Goal: Task Accomplishment & Management: Use online tool/utility

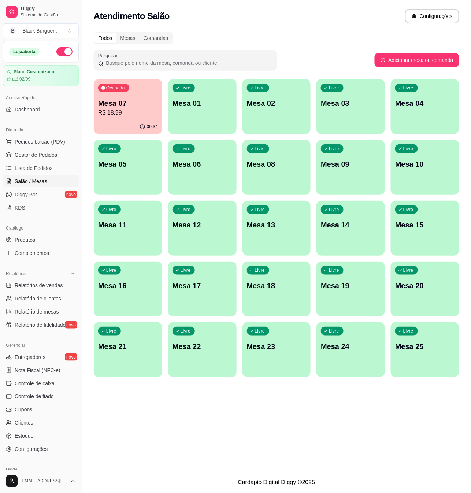
click at [131, 114] on p "R$ 18,99" at bounding box center [128, 112] width 60 height 9
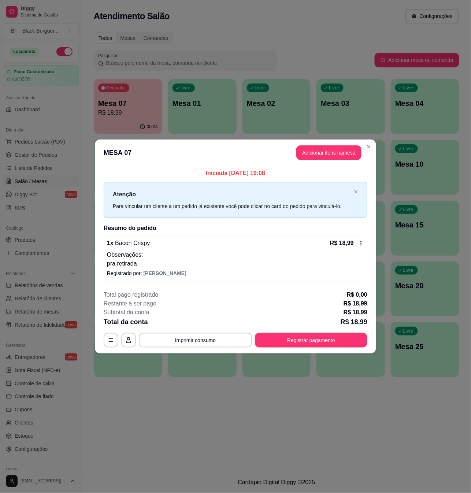
drag, startPoint x: 309, startPoint y: 331, endPoint x: 308, endPoint y: 337, distance: 6.0
click at [308, 333] on div "**********" at bounding box center [235, 318] width 263 height 57
click at [308, 343] on button "Registrar pagamento" at bounding box center [311, 340] width 112 height 15
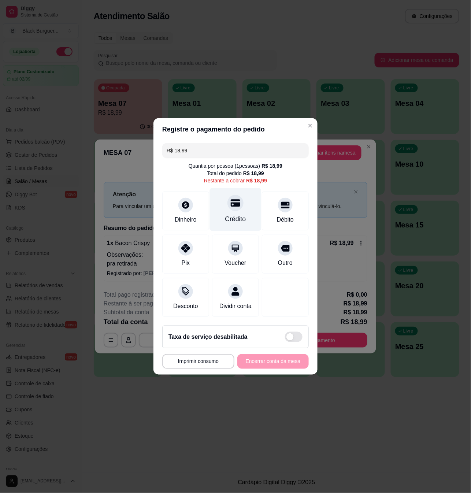
click at [226, 207] on div "Crédito" at bounding box center [236, 209] width 52 height 43
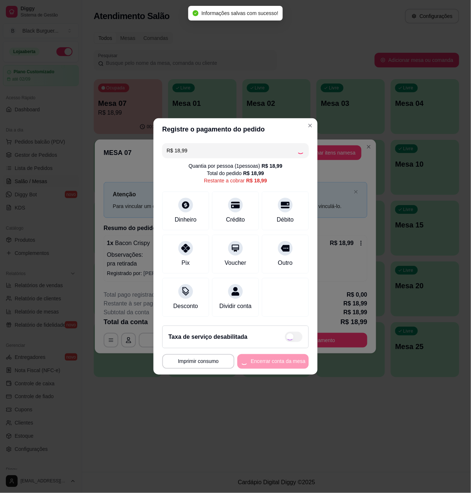
type input "R$ 0,00"
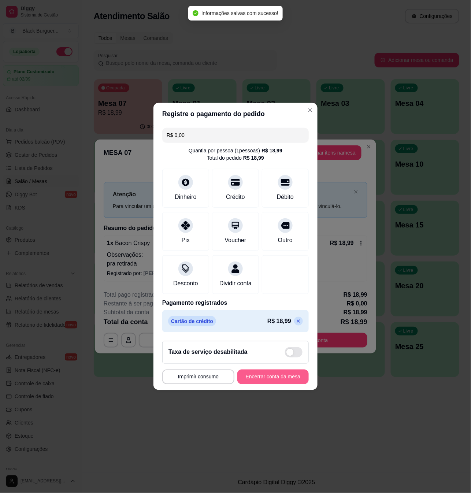
click at [269, 384] on button "Encerrar conta da mesa" at bounding box center [272, 376] width 71 height 15
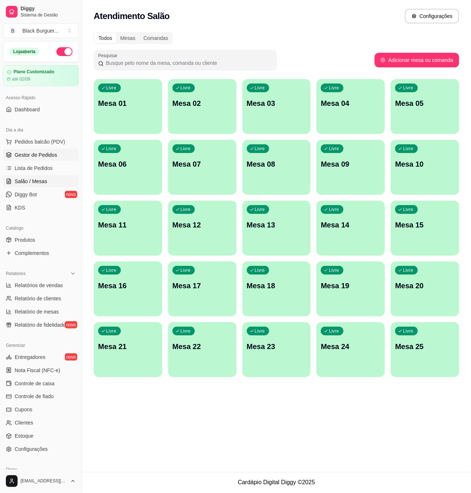
click at [41, 156] on span "Gestor de Pedidos" at bounding box center [36, 154] width 42 height 7
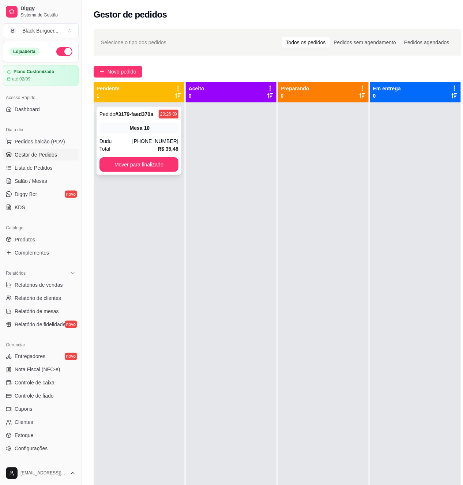
click at [117, 134] on div "Pedido # 3179-faed370a 20:26 Mesa 10 Dudu [PHONE_NUMBER] Total R$ 35,48 Mover p…" at bounding box center [139, 141] width 85 height 68
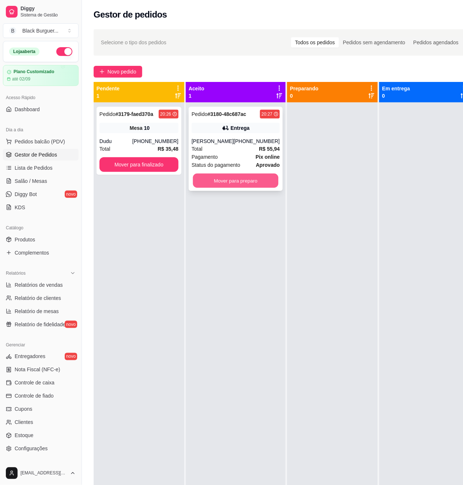
click at [224, 183] on button "Mover para preparo" at bounding box center [236, 181] width 86 height 14
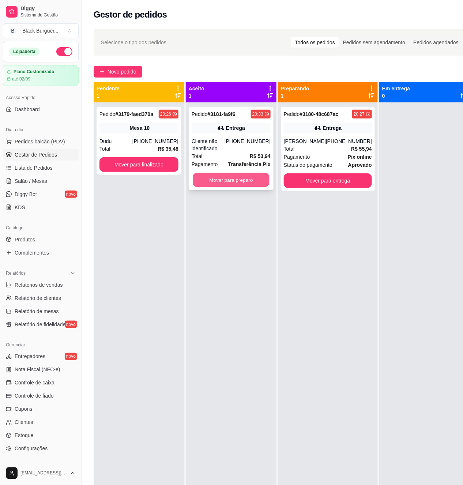
click at [212, 178] on button "Mover para preparo" at bounding box center [231, 180] width 77 height 14
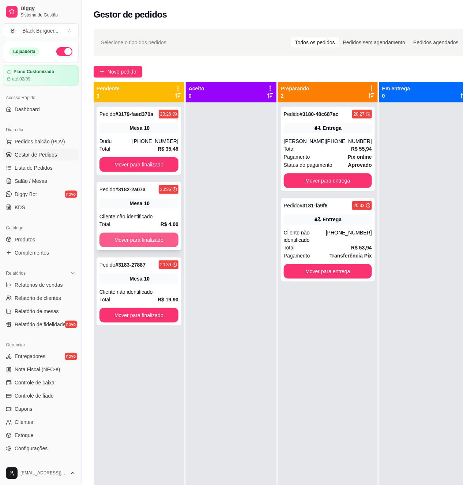
click at [147, 245] on button "Mover para finalizado" at bounding box center [139, 240] width 79 height 15
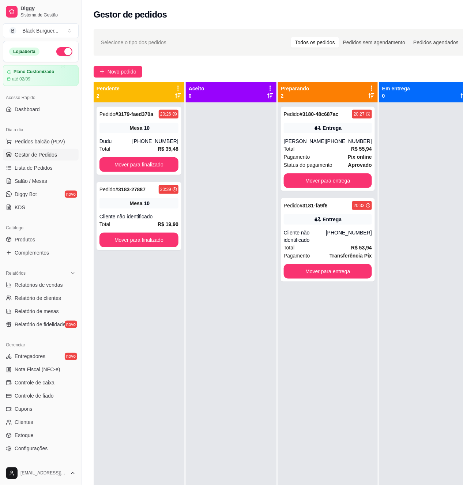
click at [169, 97] on div "Pendente 2" at bounding box center [139, 92] width 85 height 15
click at [163, 113] on div "20:26" at bounding box center [165, 114] width 11 height 6
drag, startPoint x: 145, startPoint y: 156, endPoint x: 141, endPoint y: 167, distance: 12.4
click at [141, 167] on div "Pedido # 3179-faed370a 20:26 Mesa 10 Dudu [PHONE_NUMBER] Total R$ 35,48 Mover p…" at bounding box center [139, 141] width 85 height 68
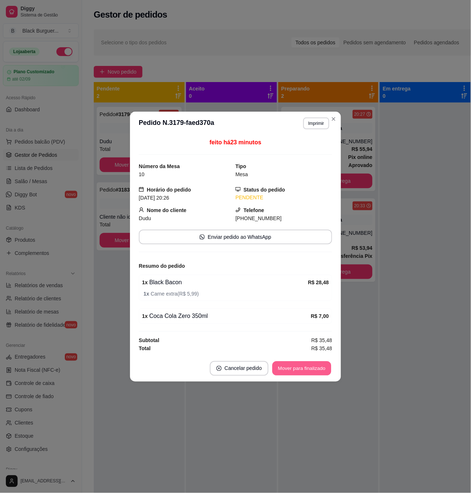
click at [298, 374] on button "Mover para finalizado" at bounding box center [301, 368] width 59 height 14
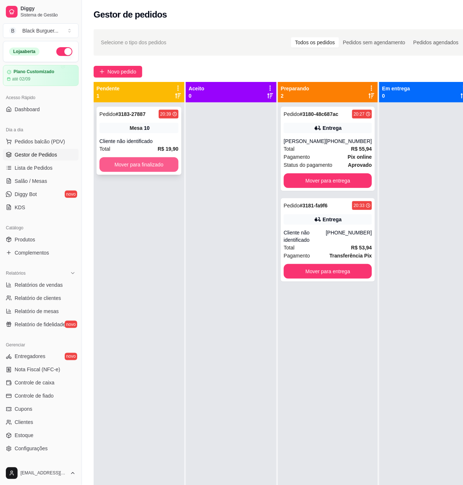
click at [153, 167] on button "Mover para finalizado" at bounding box center [139, 164] width 79 height 15
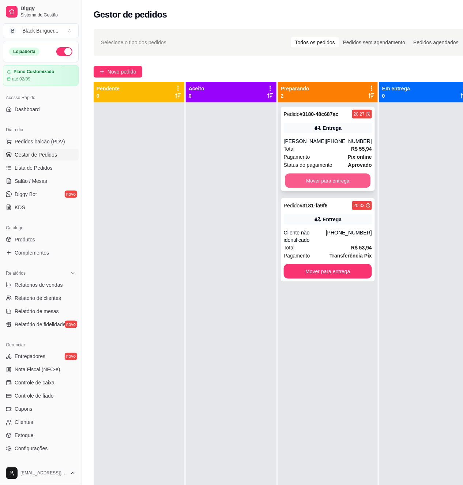
click at [326, 182] on button "Mover para entrega" at bounding box center [328, 181] width 86 height 14
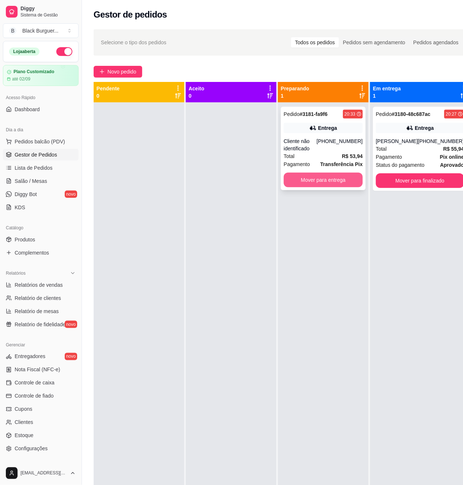
click at [329, 182] on button "Mover para entrega" at bounding box center [323, 180] width 79 height 15
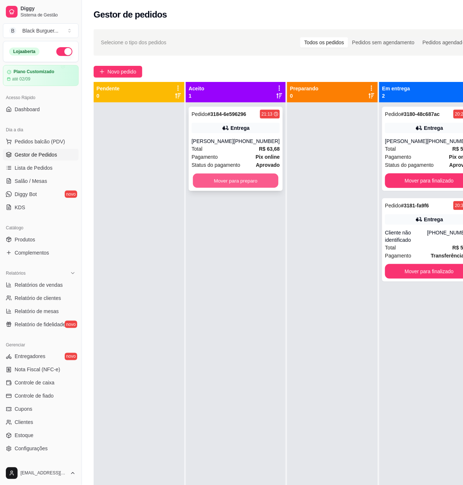
click at [236, 181] on button "Mover para preparo" at bounding box center [236, 181] width 86 height 14
